Goal: Information Seeking & Learning: Compare options

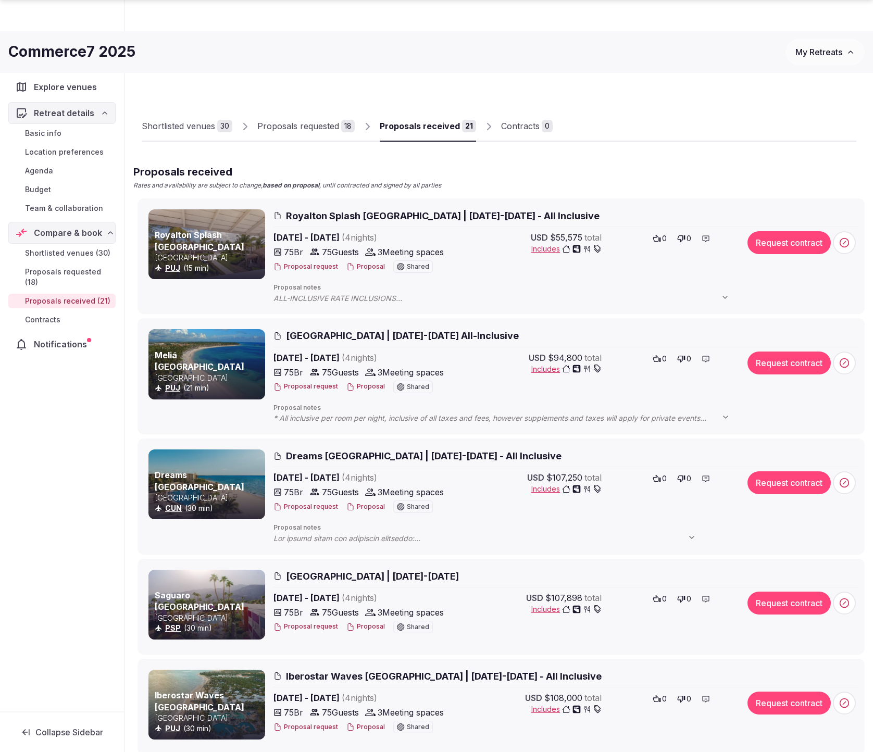
scroll to position [1294, 0]
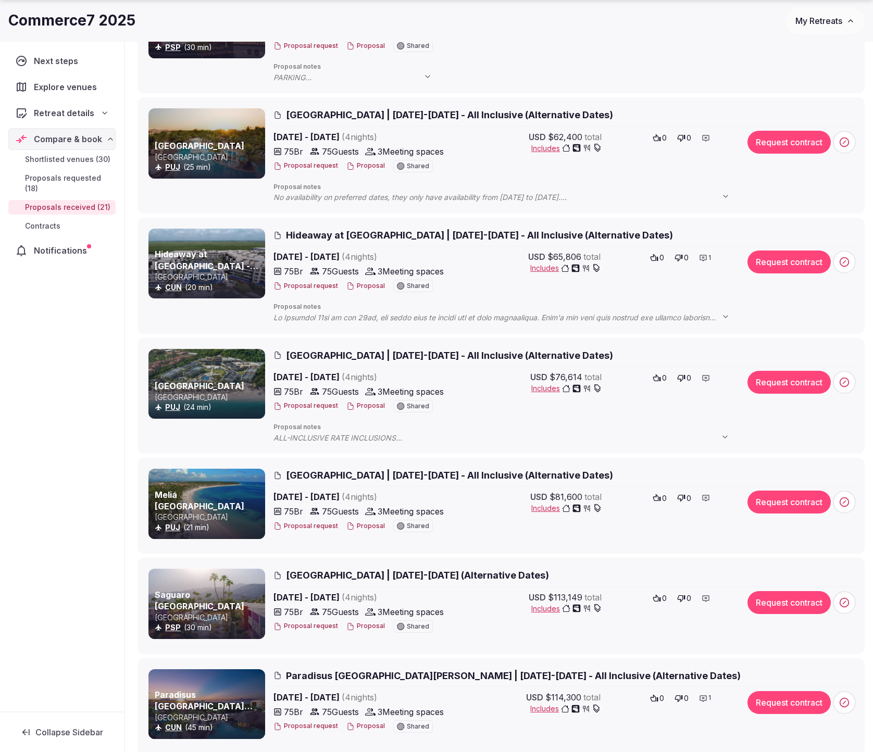
scroll to position [1244, 0]
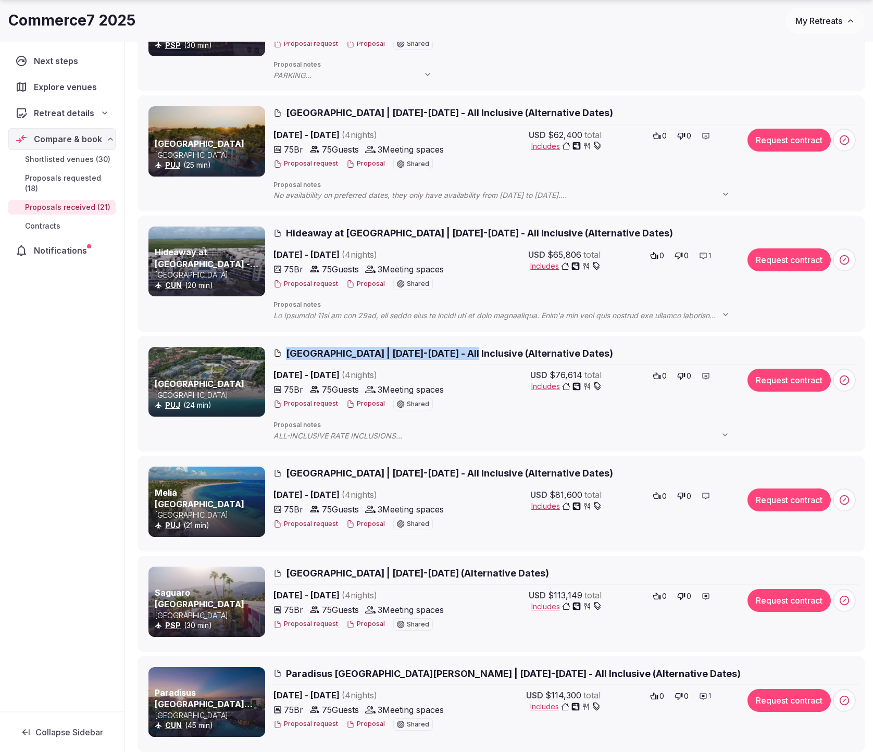
drag, startPoint x: 330, startPoint y: 352, endPoint x: 478, endPoint y: 354, distance: 147.9
click at [478, 354] on h2 "[GEOGRAPHIC_DATA] | [DATE]-[DATE] - All Inclusive (Alternative Dates)" at bounding box center [565, 353] width 584 height 13
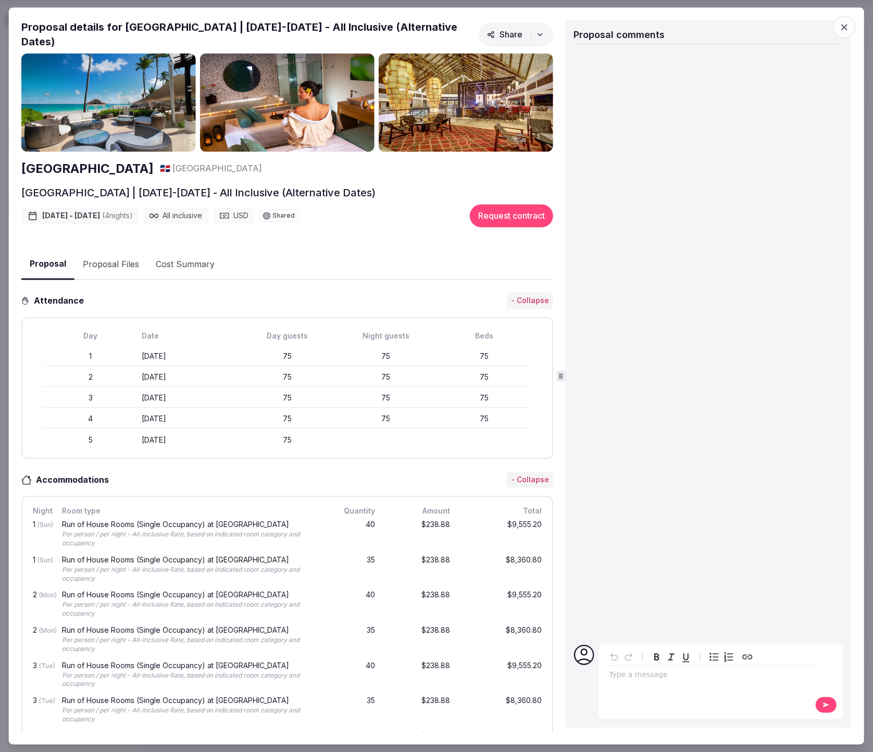
drag, startPoint x: 17, startPoint y: 171, endPoint x: 248, endPoint y: 165, distance: 230.8
click at [248, 165] on div "Proposal Proposal Proposal details for Royalton Punta Cana & Hideaway Royalton …" at bounding box center [436, 375] width 855 height 737
copy h2 "[GEOGRAPHIC_DATA]"
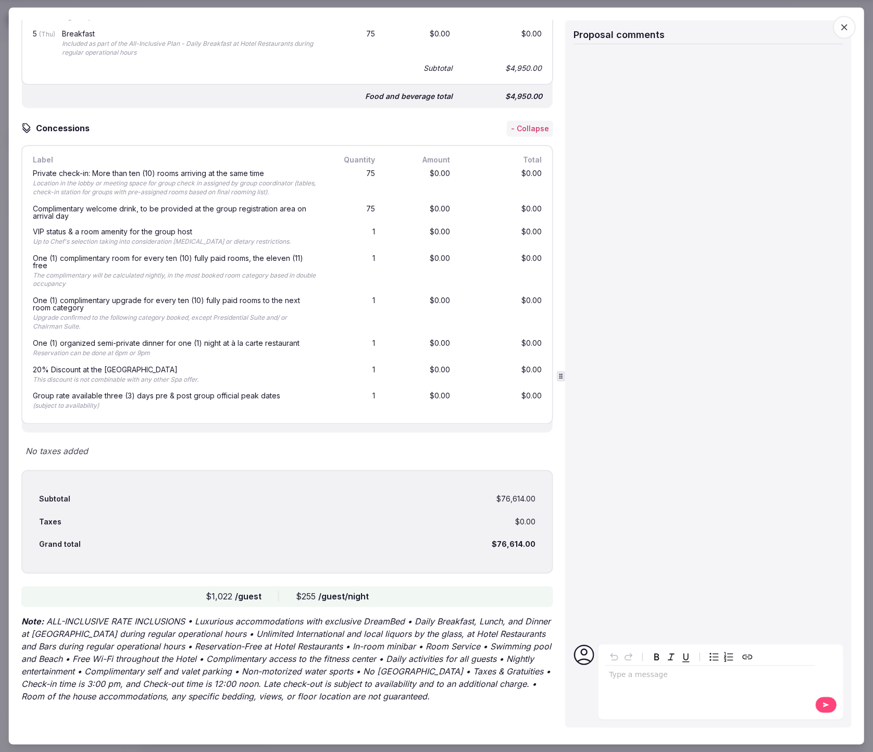
scroll to position [1686, 0]
click at [844, 31] on icon "button" at bounding box center [844, 27] width 10 height 10
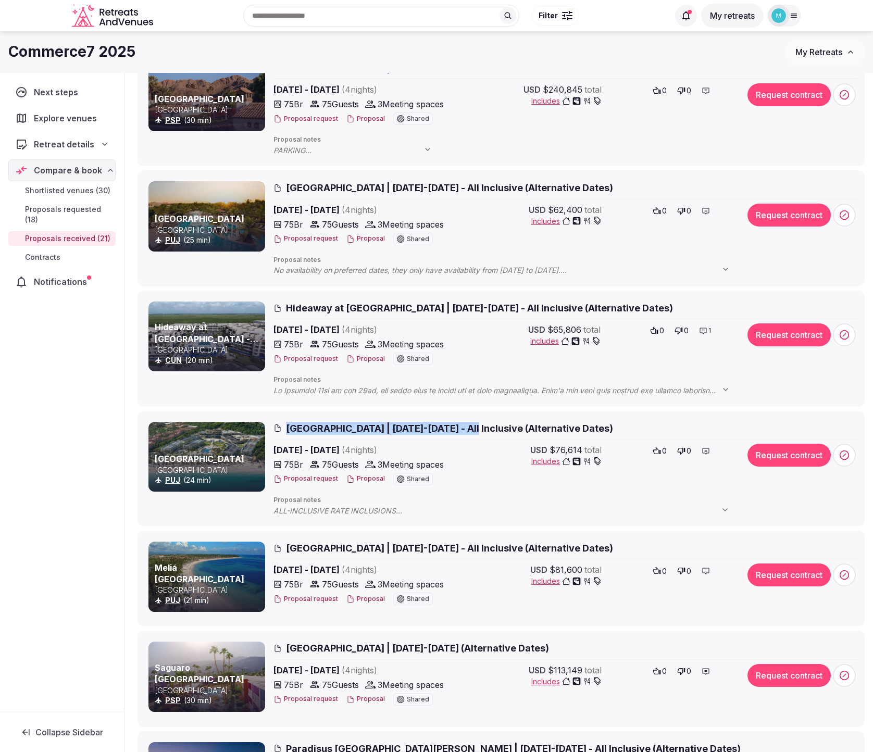
scroll to position [1165, 0]
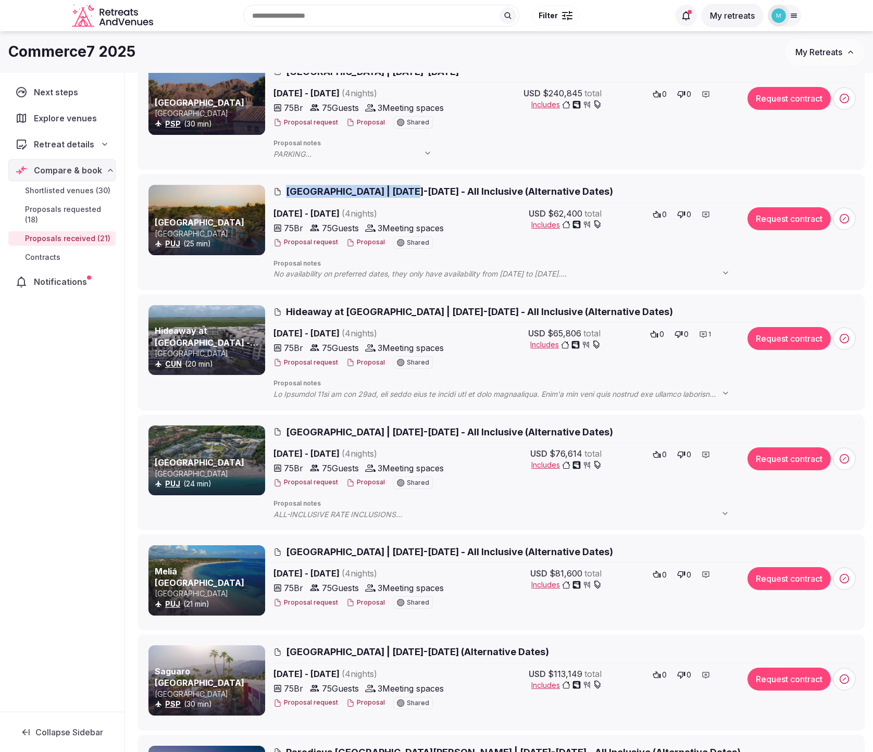
drag, startPoint x: 280, startPoint y: 191, endPoint x: 406, endPoint y: 193, distance: 126.6
click at [406, 193] on h2 "[GEOGRAPHIC_DATA] | [DATE]-[DATE] - All Inclusive (Alternative Dates)" at bounding box center [565, 191] width 584 height 13
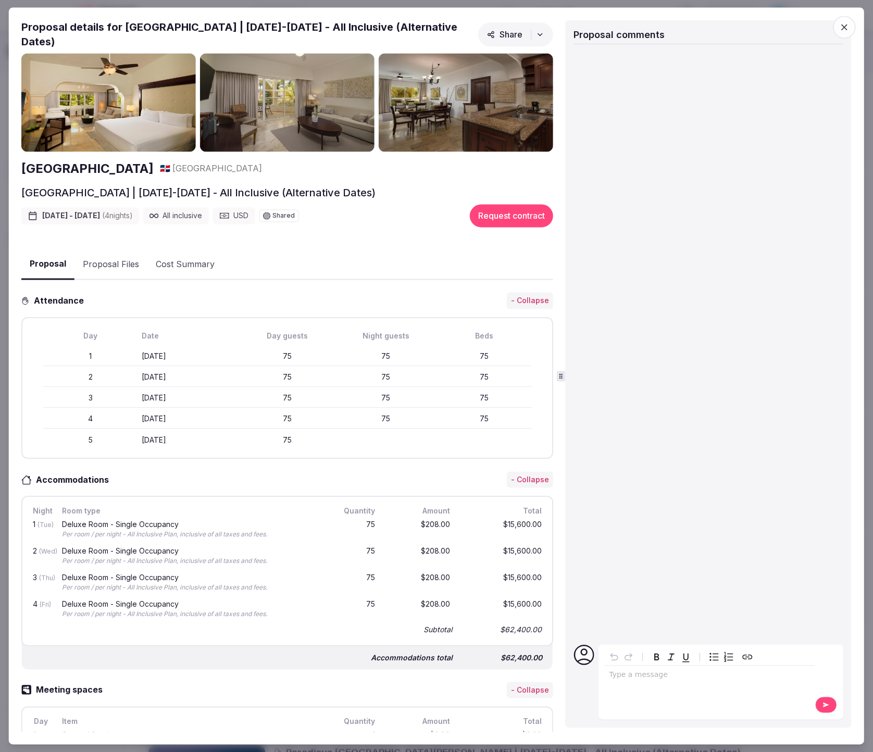
drag, startPoint x: 32, startPoint y: 167, endPoint x: 181, endPoint y: 169, distance: 149.0
click at [181, 169] on div "Proposal Proposal Proposal details for Meliá Caribe Beach Resort | December 9-1…" at bounding box center [436, 375] width 855 height 737
copy h2 "[GEOGRAPHIC_DATA]"
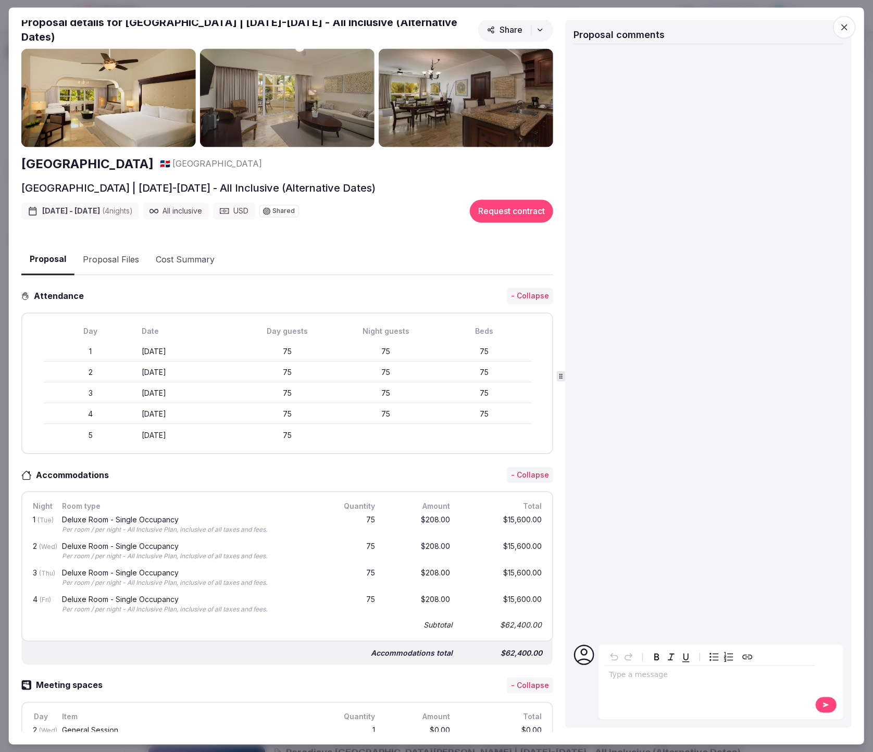
scroll to position [0, 0]
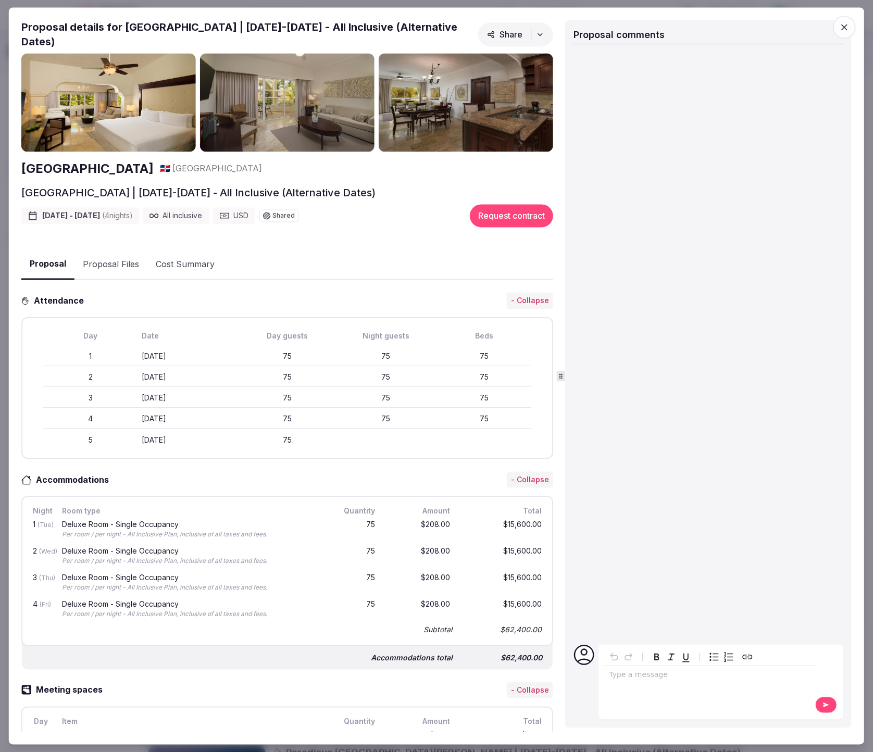
click at [844, 29] on icon "button" at bounding box center [844, 27] width 10 height 10
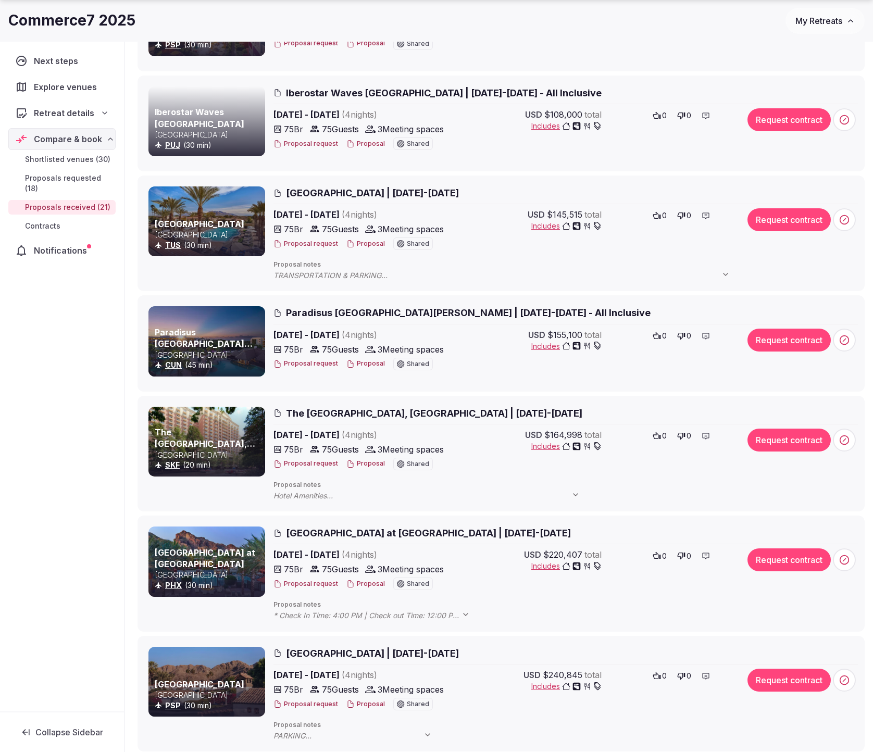
scroll to position [587, 0]
